Goal: Task Accomplishment & Management: Manage account settings

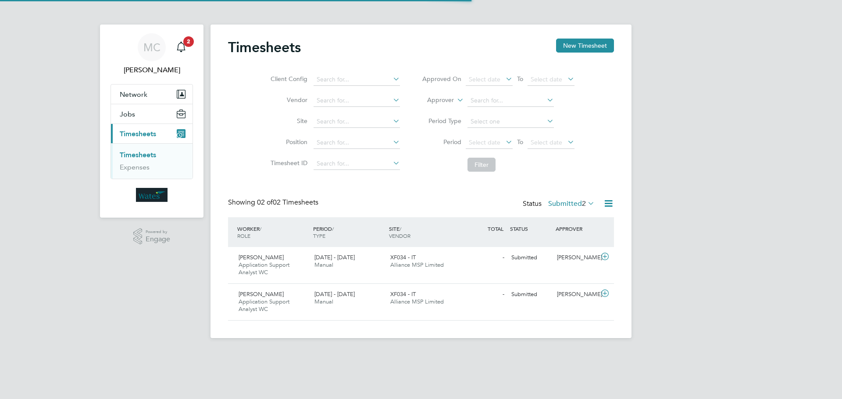
scroll to position [22, 76]
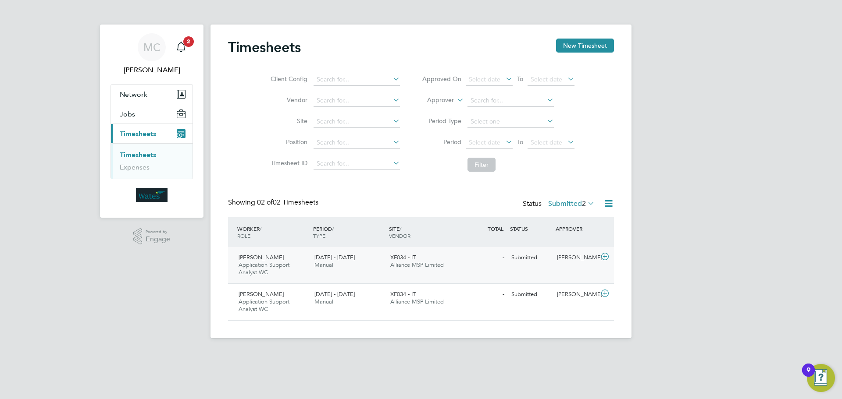
click at [606, 256] on icon at bounding box center [604, 256] width 11 height 7
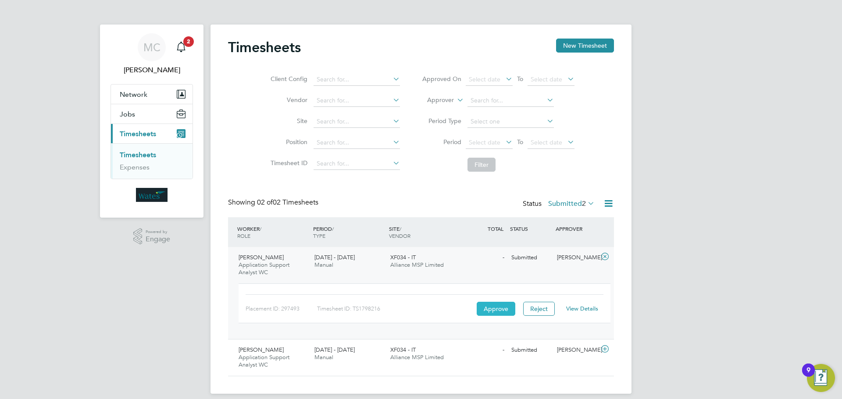
click at [499, 307] on button "Approve" at bounding box center [495, 309] width 39 height 14
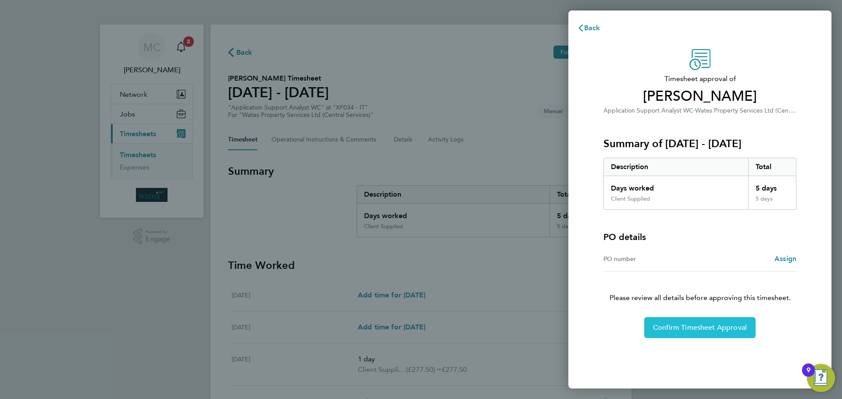
click at [681, 331] on span "Confirm Timesheet Approval" at bounding box center [700, 327] width 94 height 9
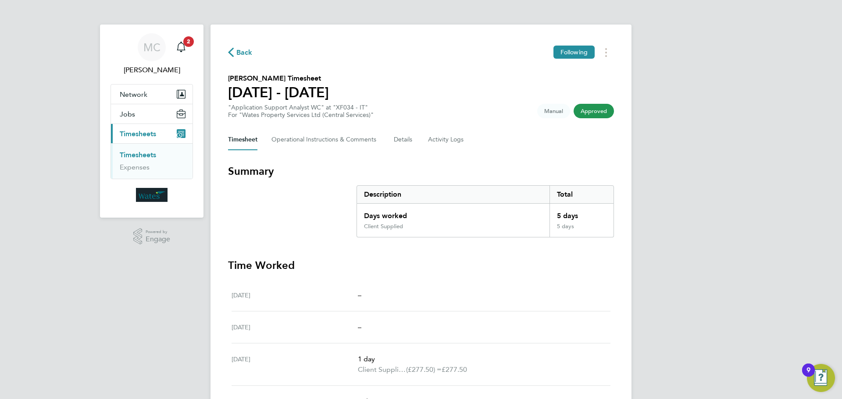
click at [136, 131] on span "Timesheets" at bounding box center [138, 134] width 36 height 8
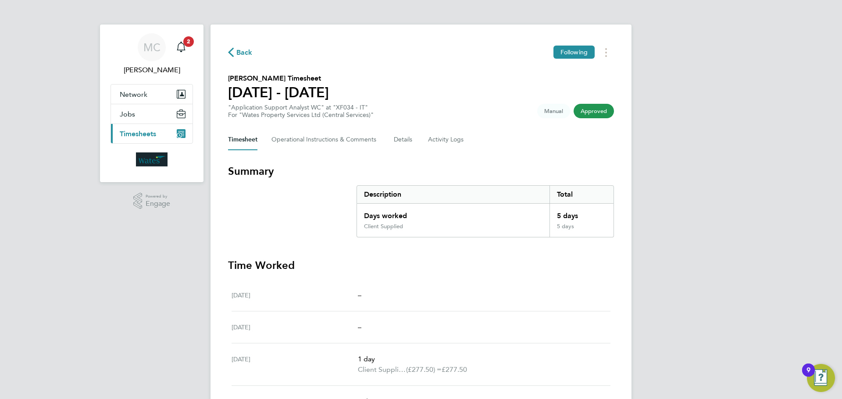
click at [142, 133] on span "Timesheets" at bounding box center [138, 134] width 36 height 8
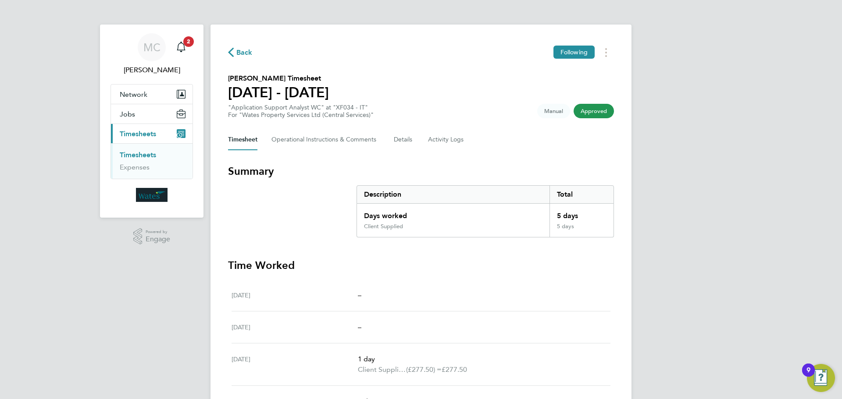
click at [136, 154] on link "Timesheets" at bounding box center [138, 155] width 36 height 8
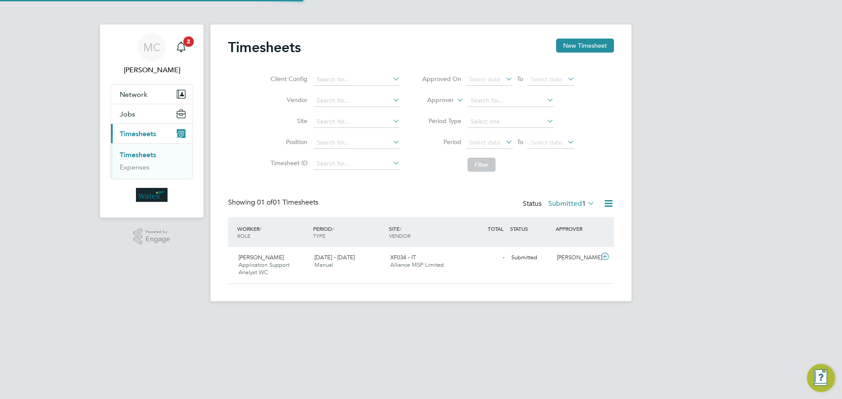
scroll to position [22, 76]
click at [606, 256] on icon at bounding box center [604, 256] width 11 height 7
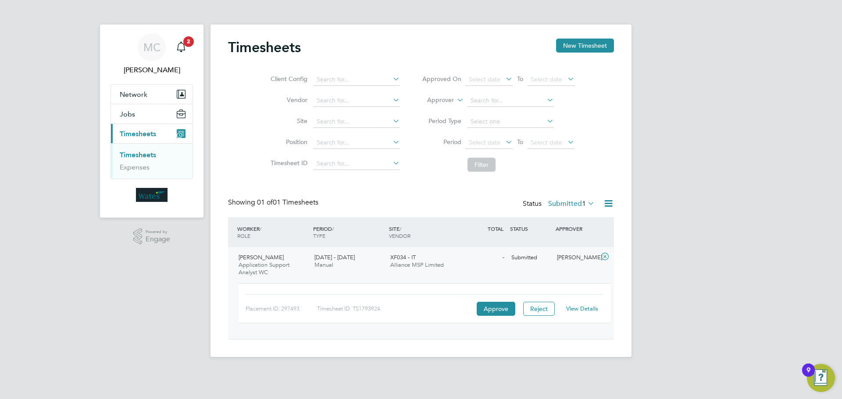
click at [570, 308] on link "View Details" at bounding box center [582, 308] width 32 height 7
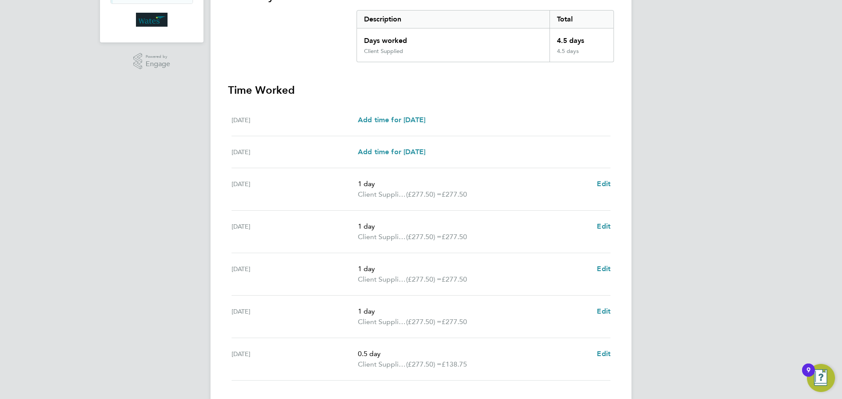
scroll to position [234, 0]
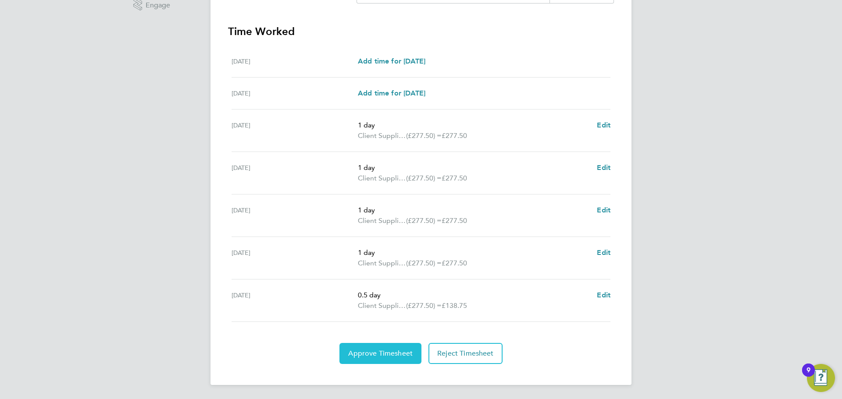
click at [383, 352] on span "Approve Timesheet" at bounding box center [380, 353] width 64 height 9
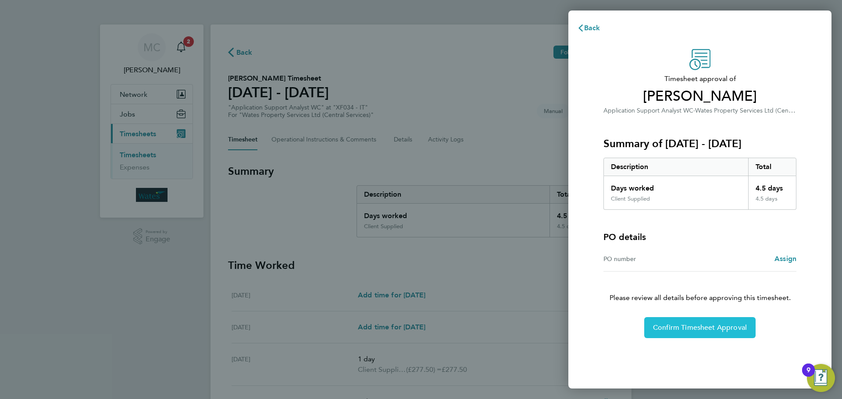
click at [695, 332] on span "Confirm Timesheet Approval" at bounding box center [700, 327] width 94 height 9
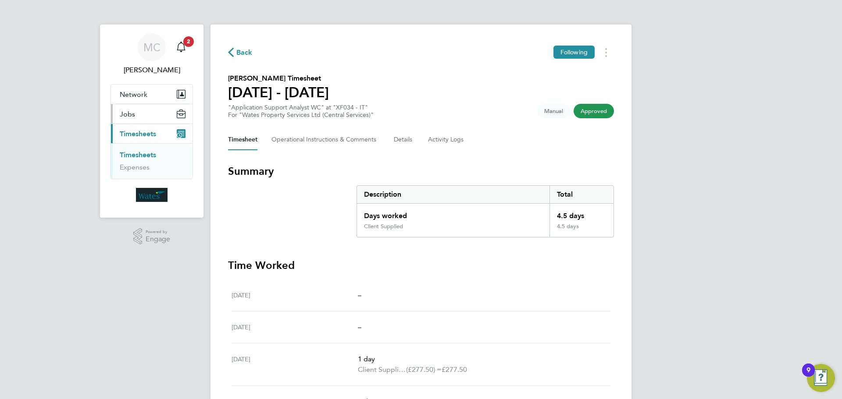
click at [126, 117] on span "Jobs" at bounding box center [127, 114] width 15 height 8
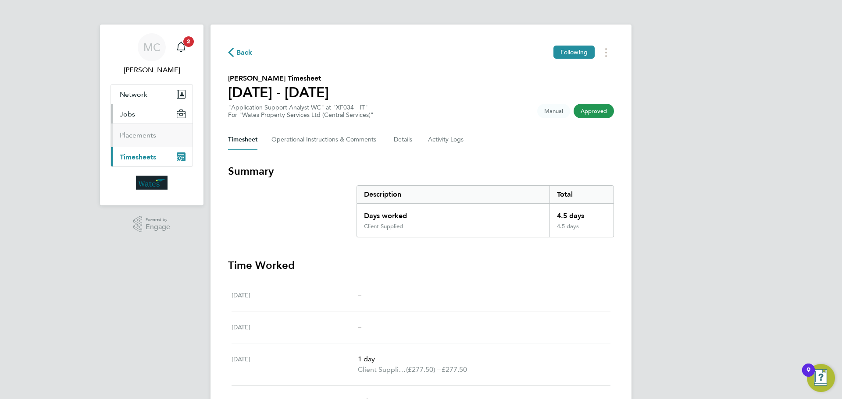
click at [133, 156] on span "Timesheets" at bounding box center [138, 157] width 36 height 8
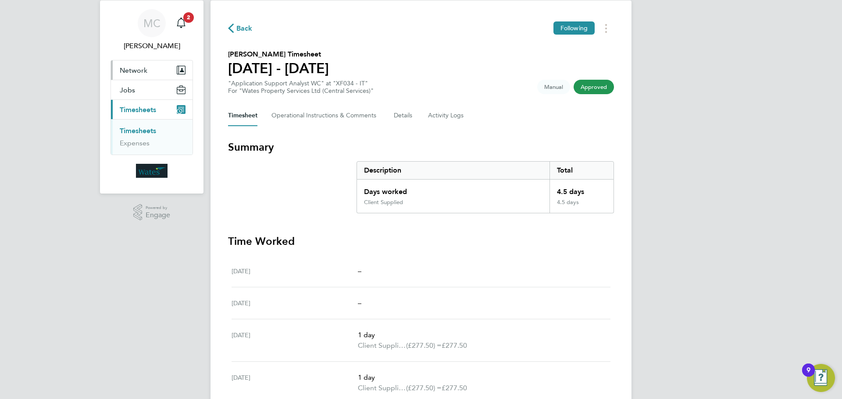
scroll to position [44, 0]
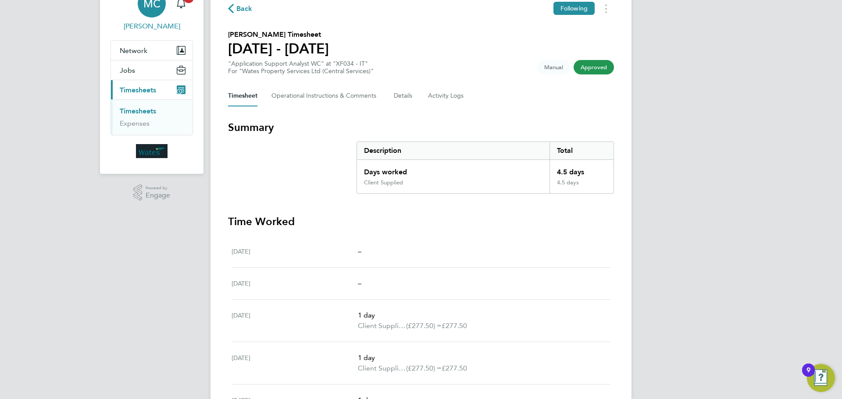
click at [143, 22] on span "[PERSON_NAME]" at bounding box center [151, 26] width 82 height 11
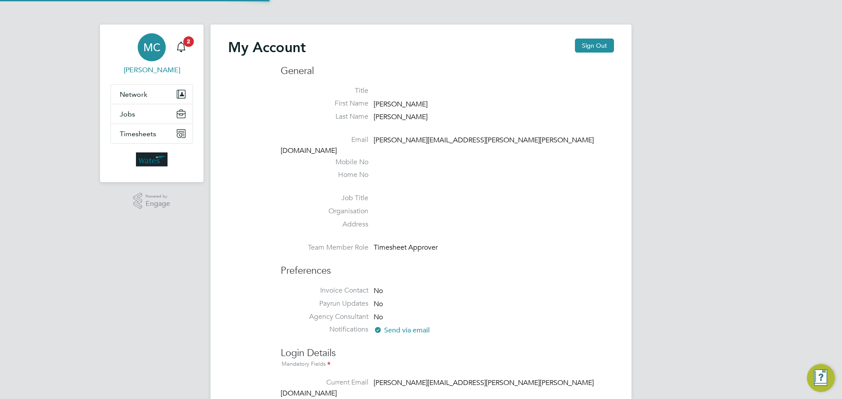
type input "martin.chivers@wates.co.uk"
click at [138, 92] on span "Network" at bounding box center [134, 94] width 28 height 8
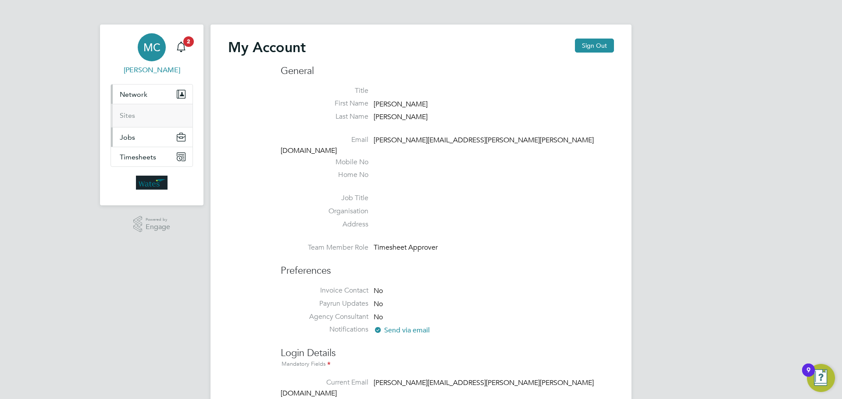
click at [126, 138] on span "Jobs" at bounding box center [127, 137] width 15 height 8
click at [127, 157] on span "Timesheets" at bounding box center [138, 157] width 36 height 8
click at [133, 157] on link "Timesheets" at bounding box center [138, 155] width 36 height 8
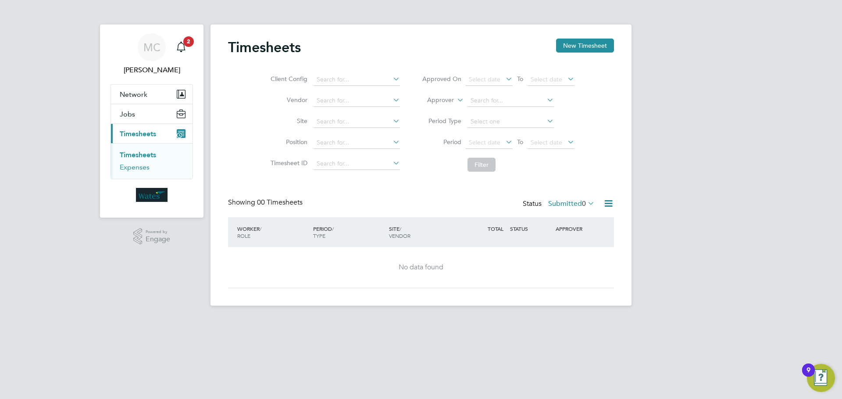
click at [131, 166] on link "Expenses" at bounding box center [135, 167] width 30 height 8
